Goal: Task Accomplishment & Management: Use online tool/utility

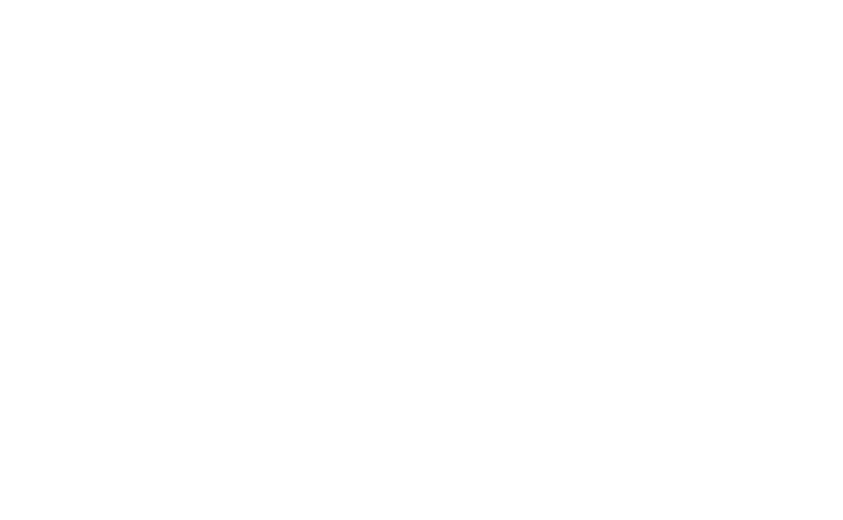
click at [823, 20] on body at bounding box center [421, 260] width 843 height 520
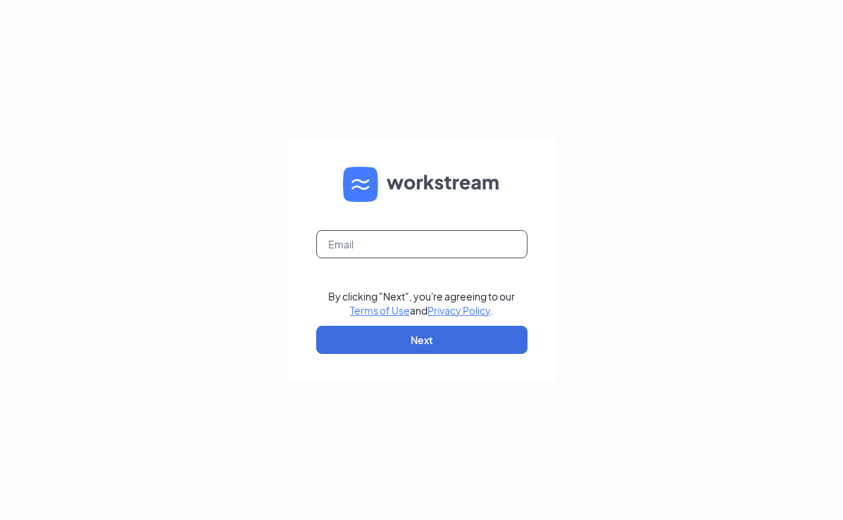
click at [390, 244] on input "text" at bounding box center [421, 244] width 211 height 28
type input "0"
click at [397, 253] on input "text" at bounding box center [421, 244] width 211 height 28
click at [347, 285] on form "By clicking "Next", you're agreeing to our Terms of Use and Privacy Policy . Ne…" at bounding box center [422, 261] width 268 height 244
click at [341, 235] on input "text" at bounding box center [421, 244] width 211 height 28
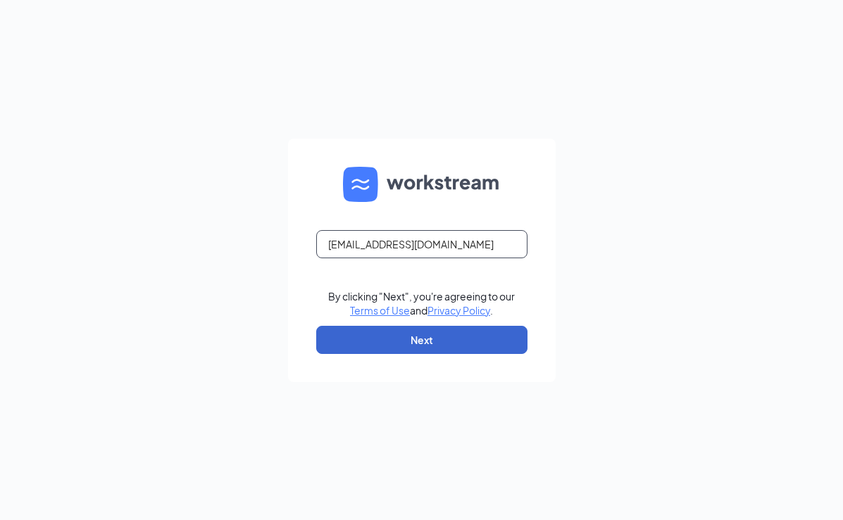
type input "people@cfageorgetown.com"
click at [396, 340] on button "Next" at bounding box center [421, 340] width 211 height 28
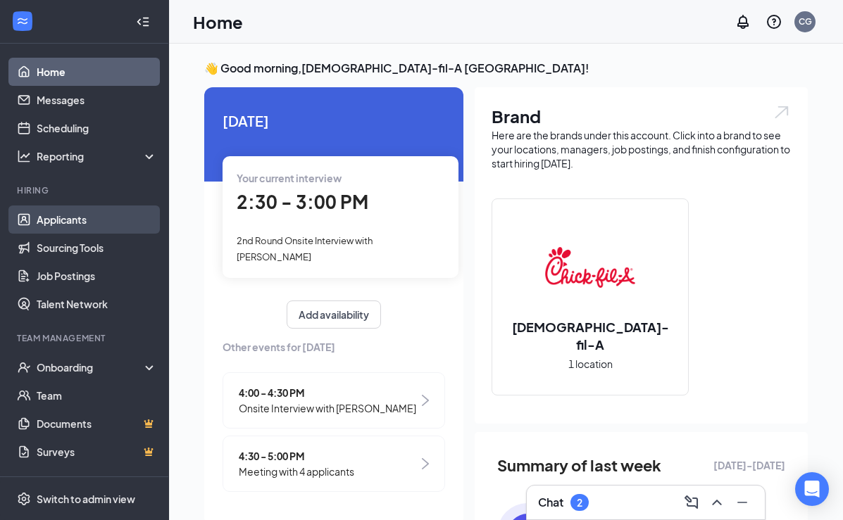
click at [75, 223] on link "Applicants" at bounding box center [97, 220] width 120 height 28
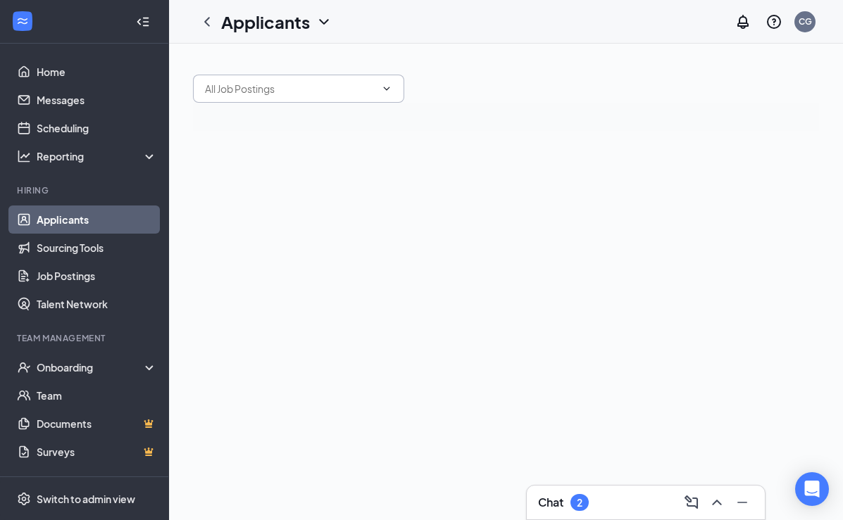
click at [336, 87] on input "text" at bounding box center [290, 88] width 170 height 15
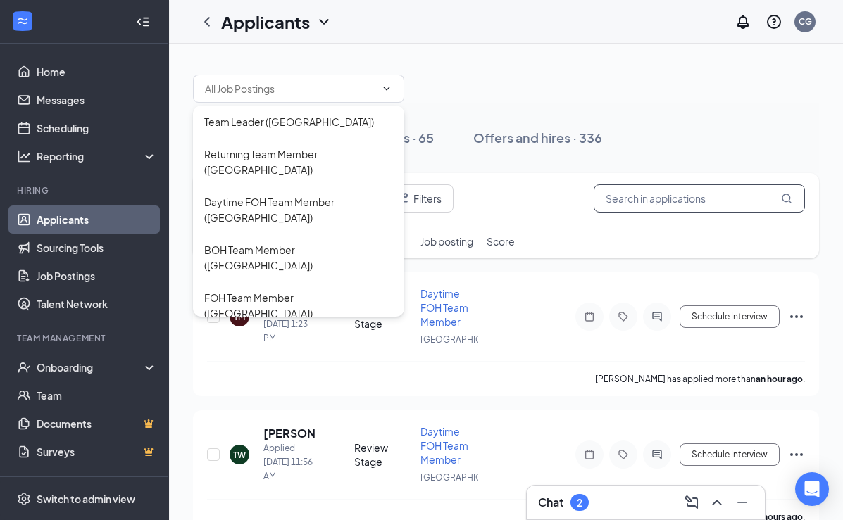
click at [721, 198] on input "text" at bounding box center [698, 198] width 211 height 28
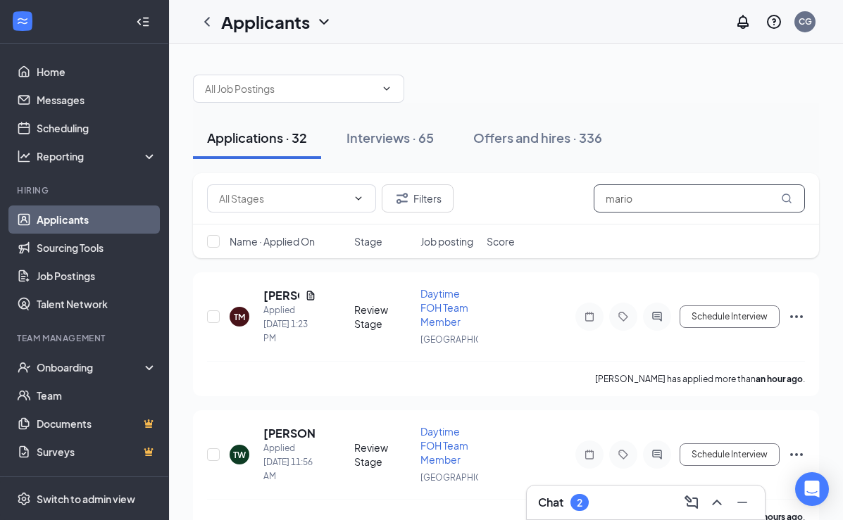
type input "mario"
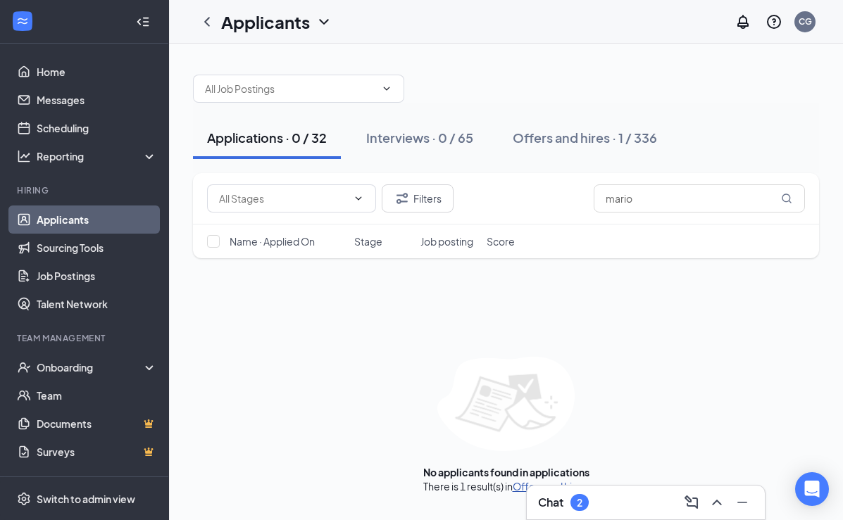
click at [520, 489] on link "Offers and hires" at bounding box center [549, 486] width 74 height 13
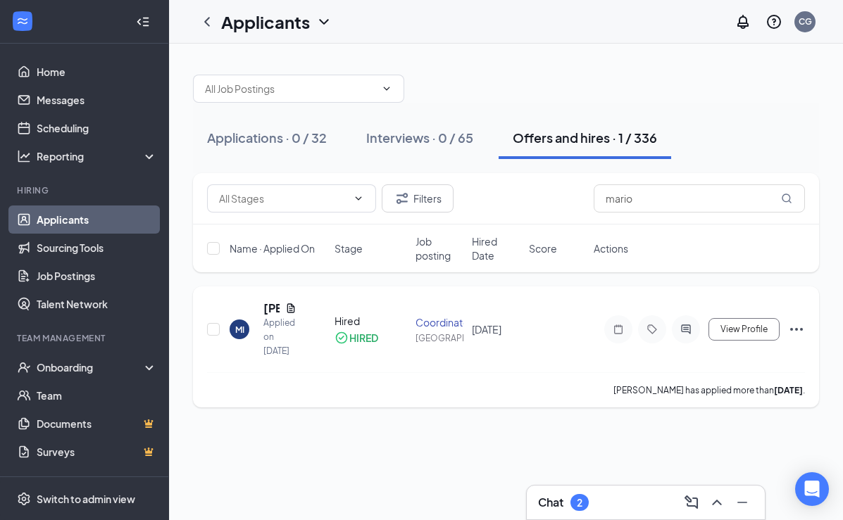
click at [429, 324] on div "Coordinator" at bounding box center [439, 322] width 49 height 14
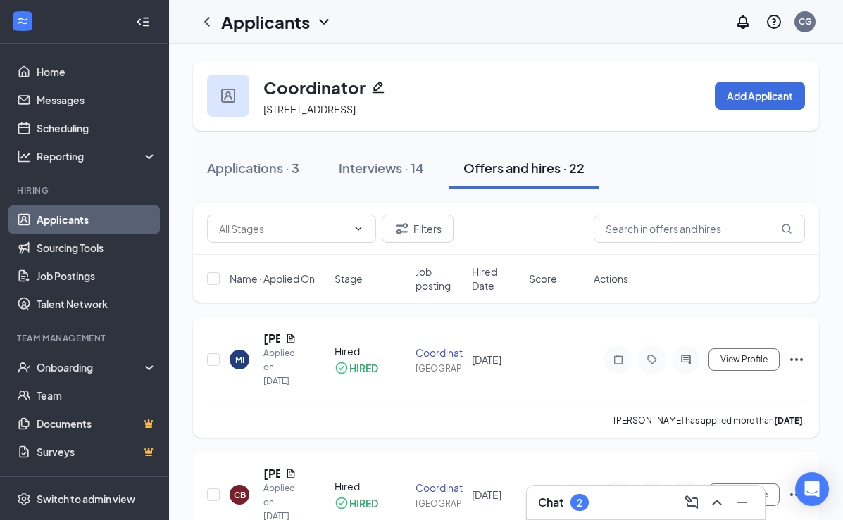
click at [242, 366] on div "MI" at bounding box center [239, 360] width 9 height 12
